Goal: Task Accomplishment & Management: Use online tool/utility

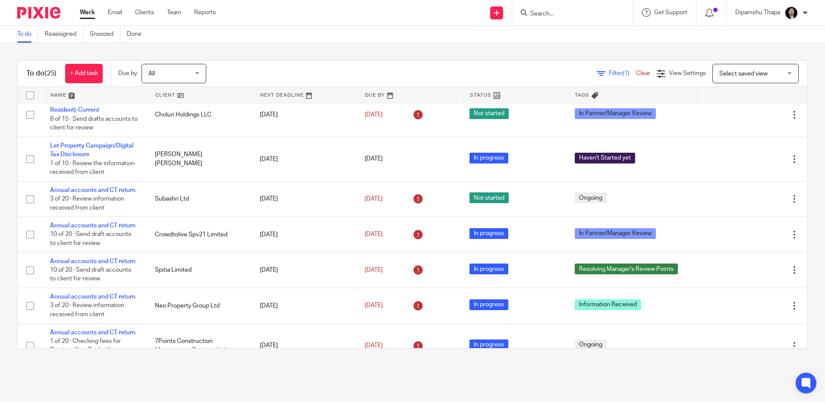
scroll to position [54, 0]
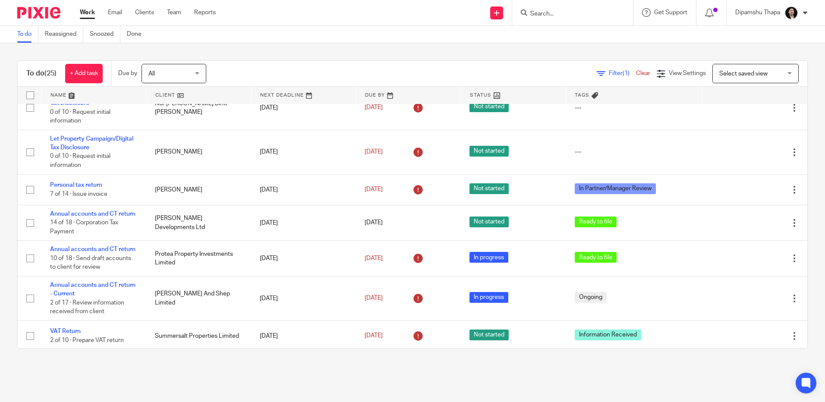
click at [538, 18] on input "Search" at bounding box center [569, 14] width 78 height 8
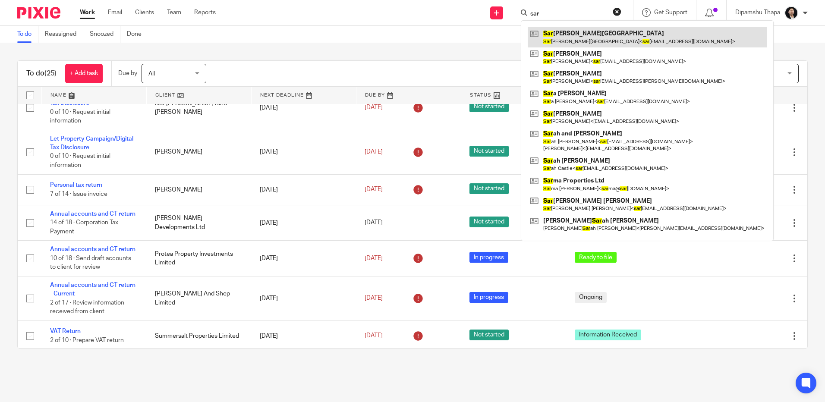
type input "sar"
click at [576, 40] on link at bounding box center [647, 37] width 239 height 20
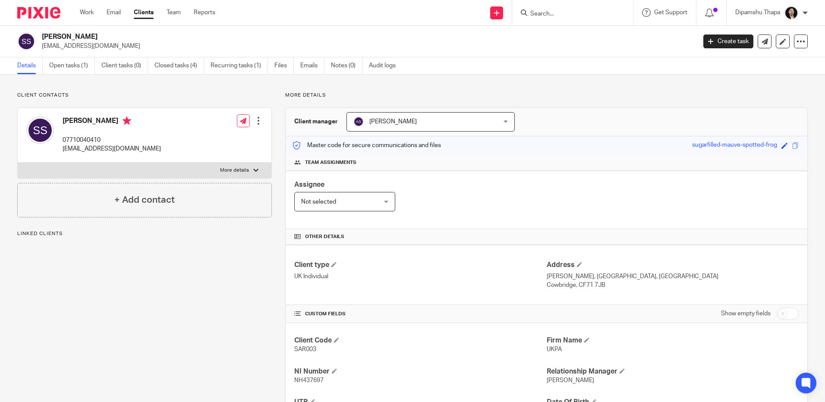
click at [66, 64] on link "Open tasks (1)" at bounding box center [72, 65] width 46 height 17
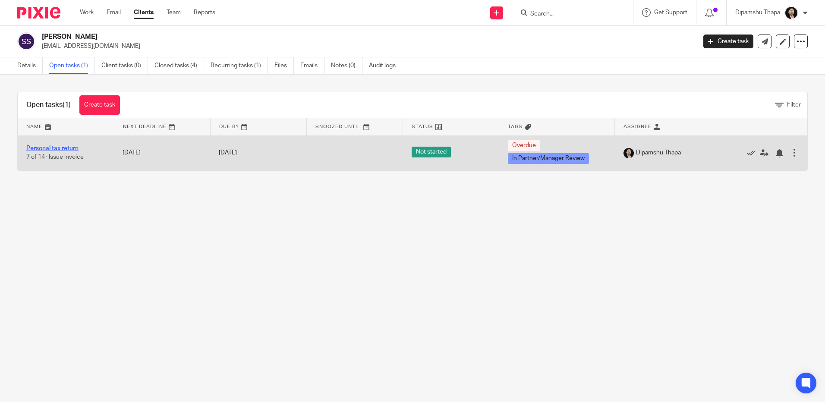
click at [56, 146] on link "Personal tax return" at bounding box center [52, 148] width 52 height 6
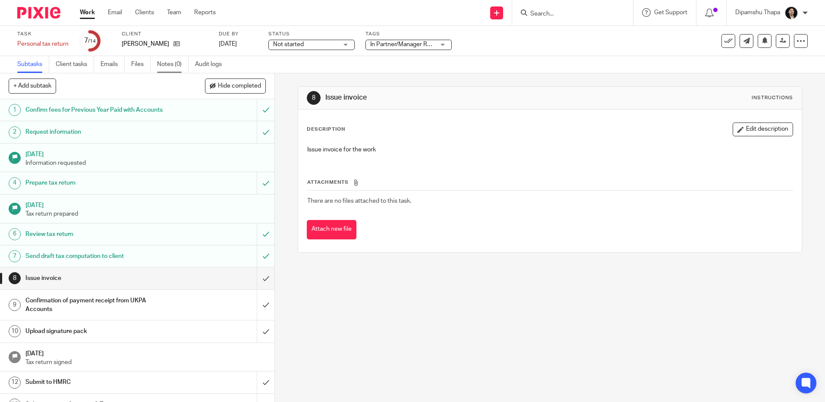
click at [165, 63] on link "Notes (0)" at bounding box center [173, 64] width 32 height 17
